Goal: Information Seeking & Learning: Learn about a topic

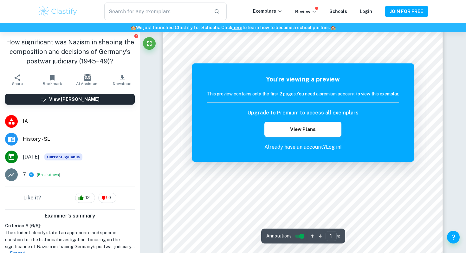
scroll to position [75, 0]
